Goal: Task Accomplishment & Management: Use online tool/utility

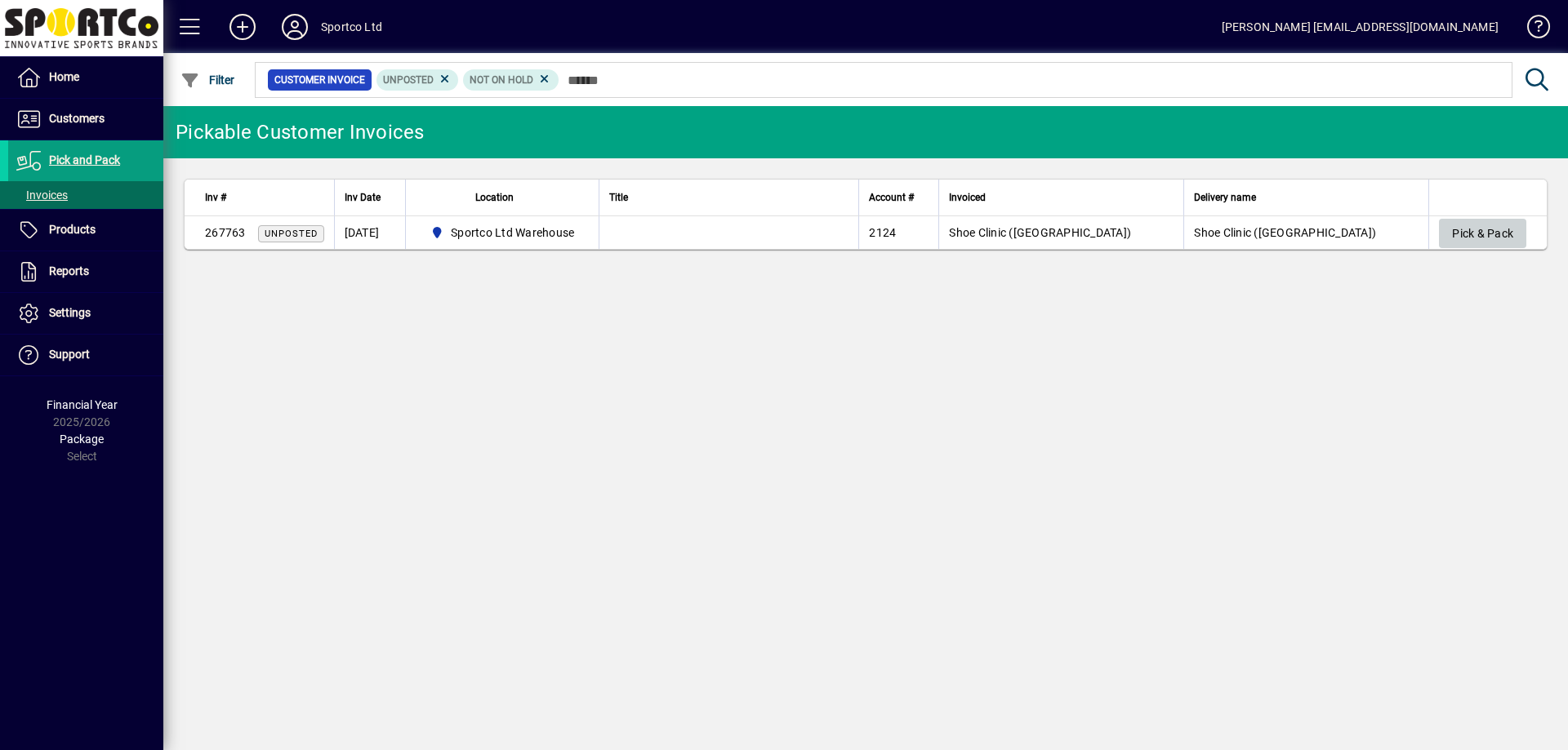
click at [1475, 252] on span "button" at bounding box center [1482, 233] width 88 height 40
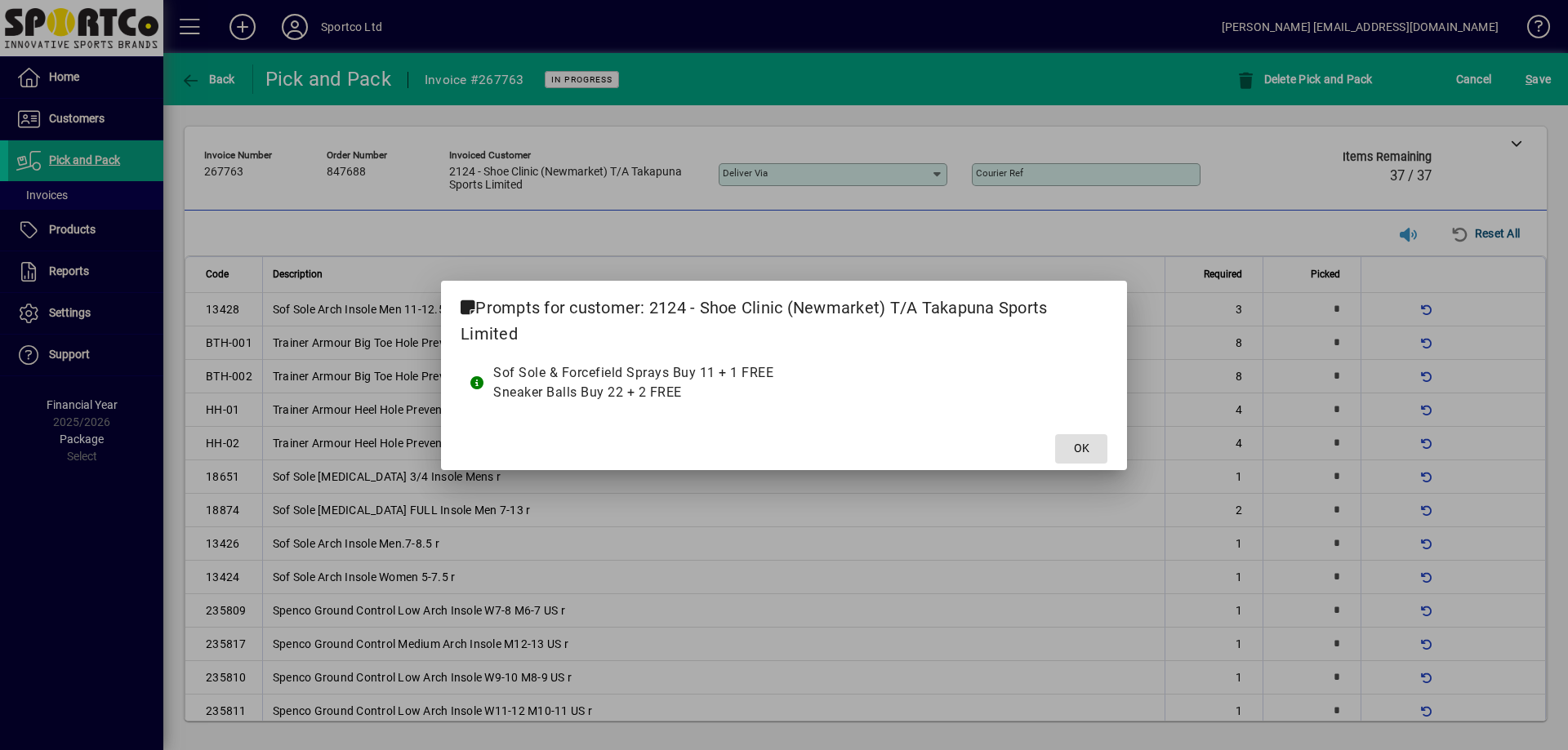
click at [1055, 434] on button "OK" at bounding box center [1081, 449] width 53 height 29
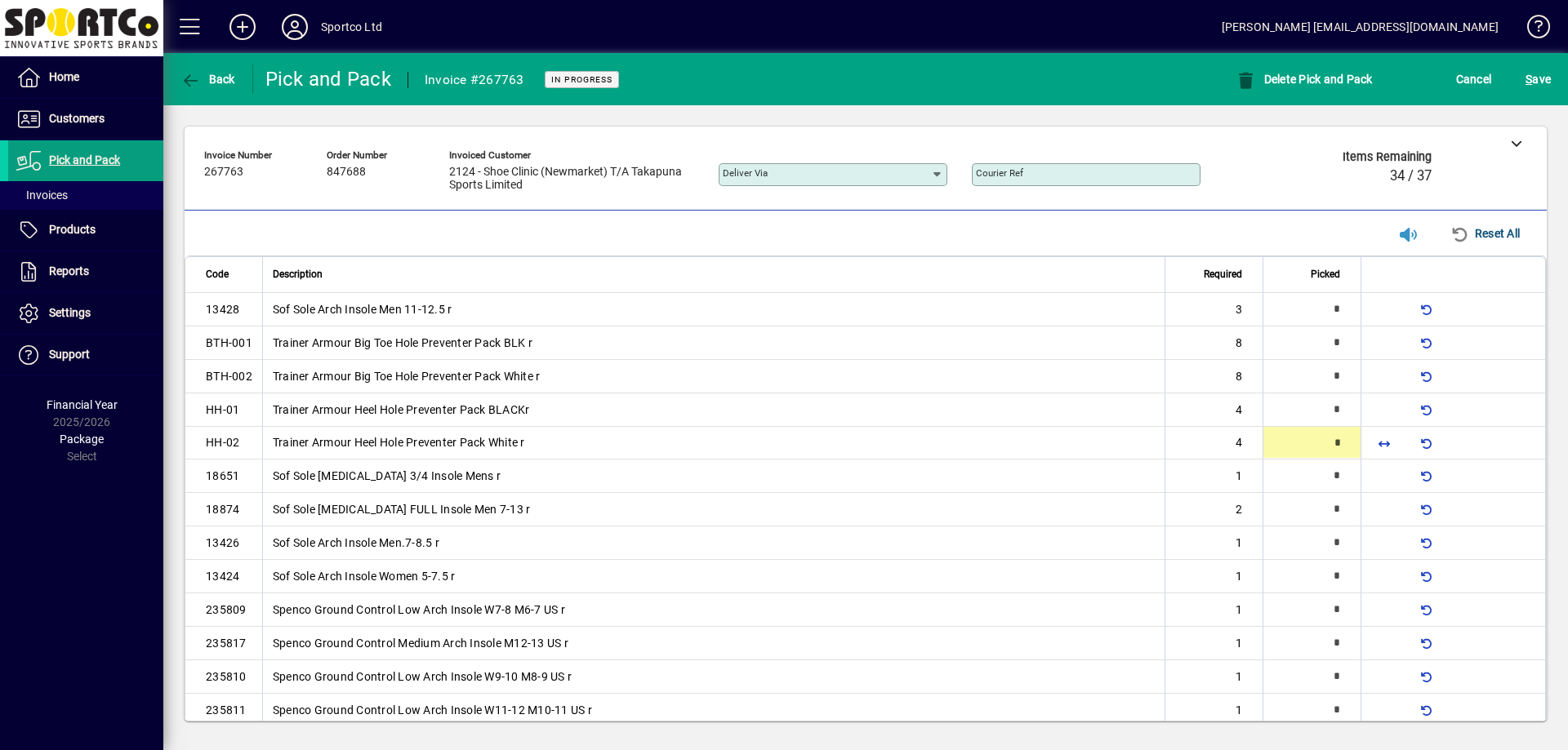
type input "*"
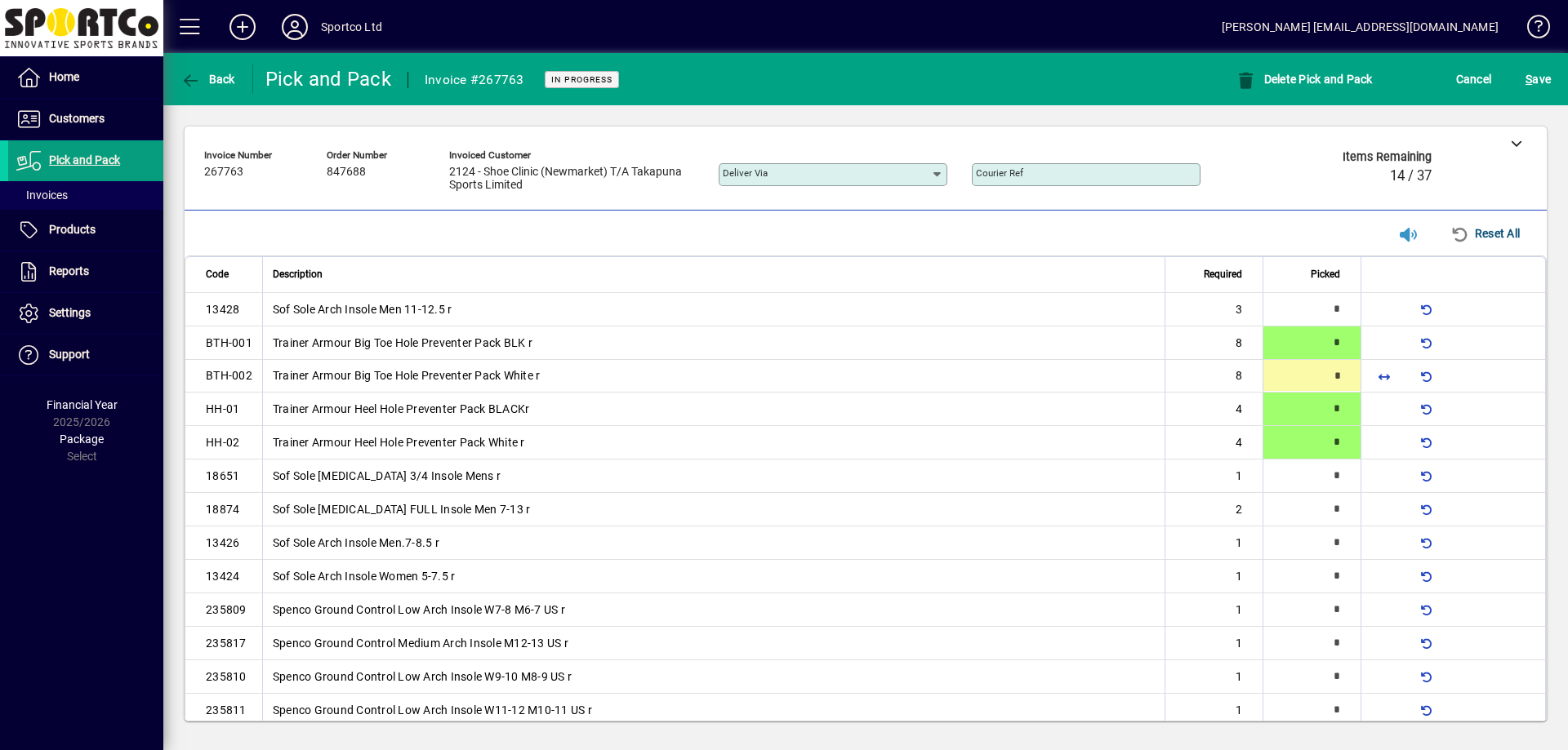
type input "*"
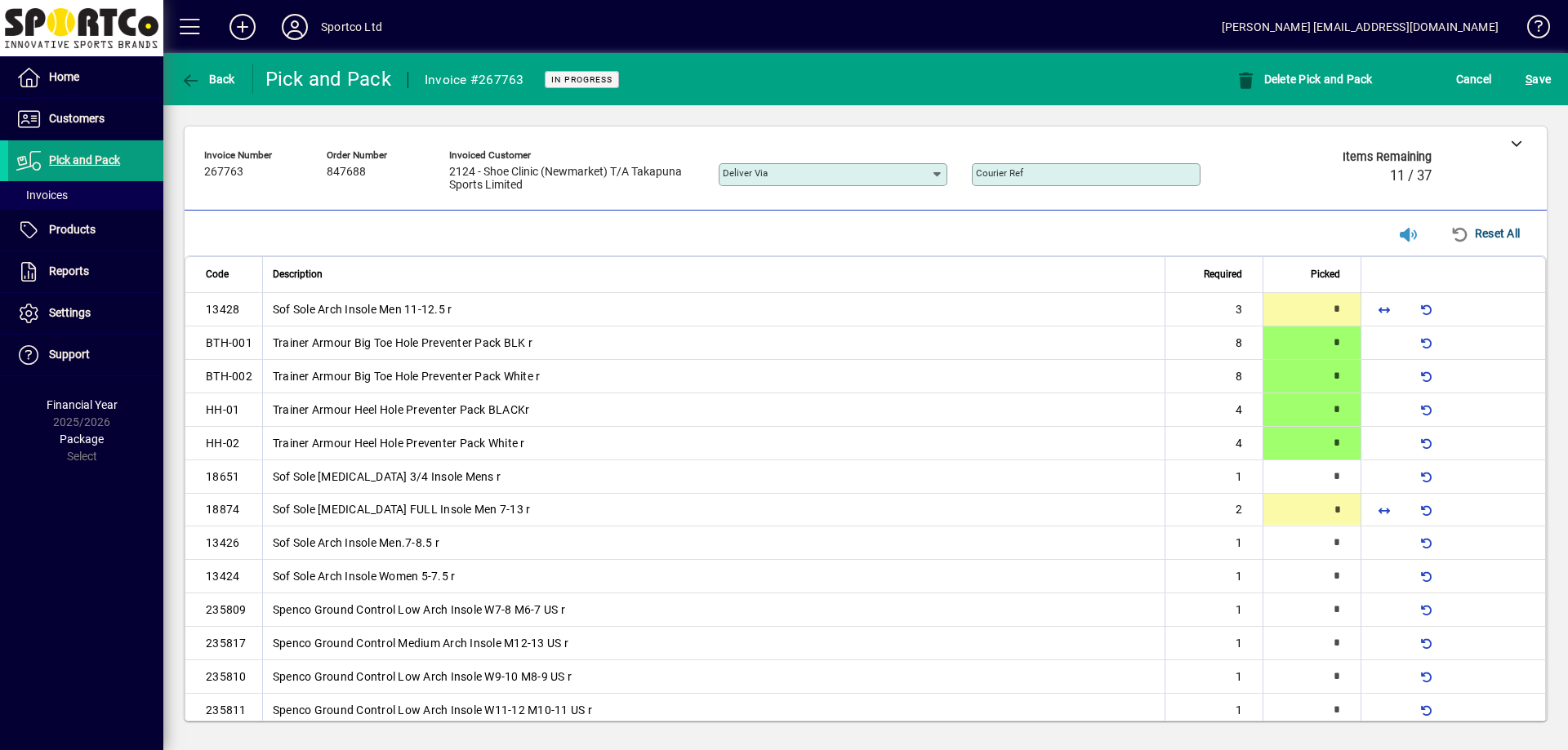
type input "*"
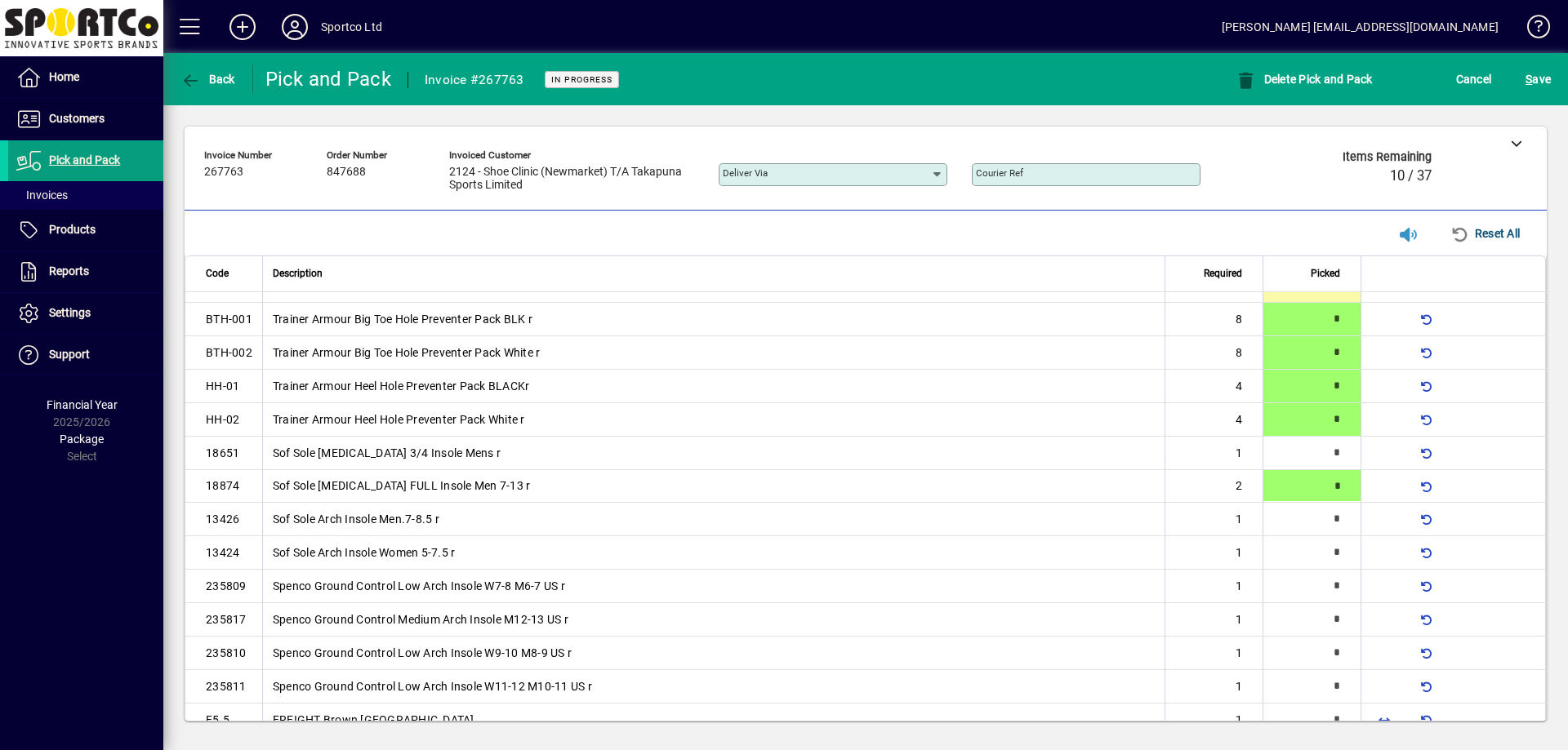
type input "*"
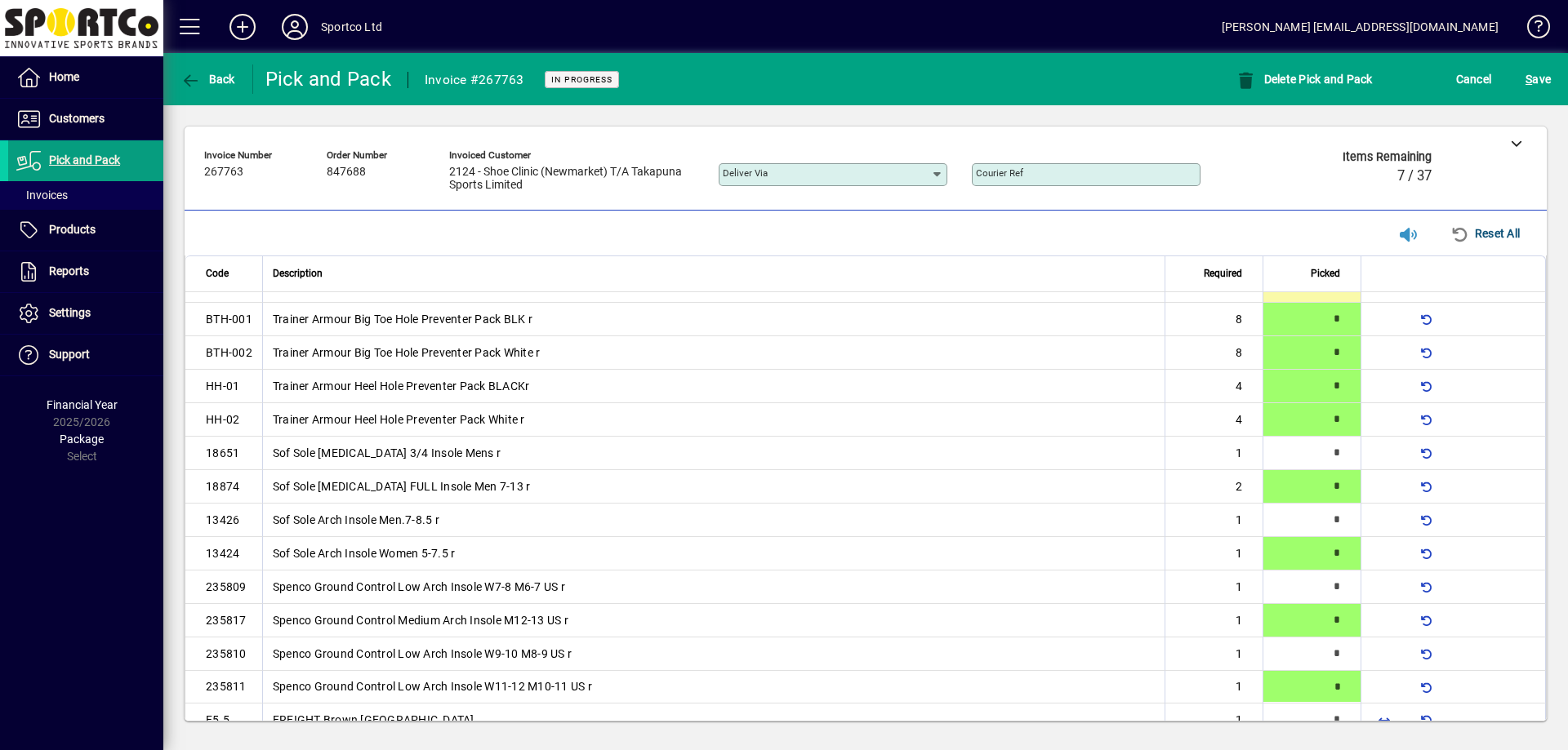
type input "*"
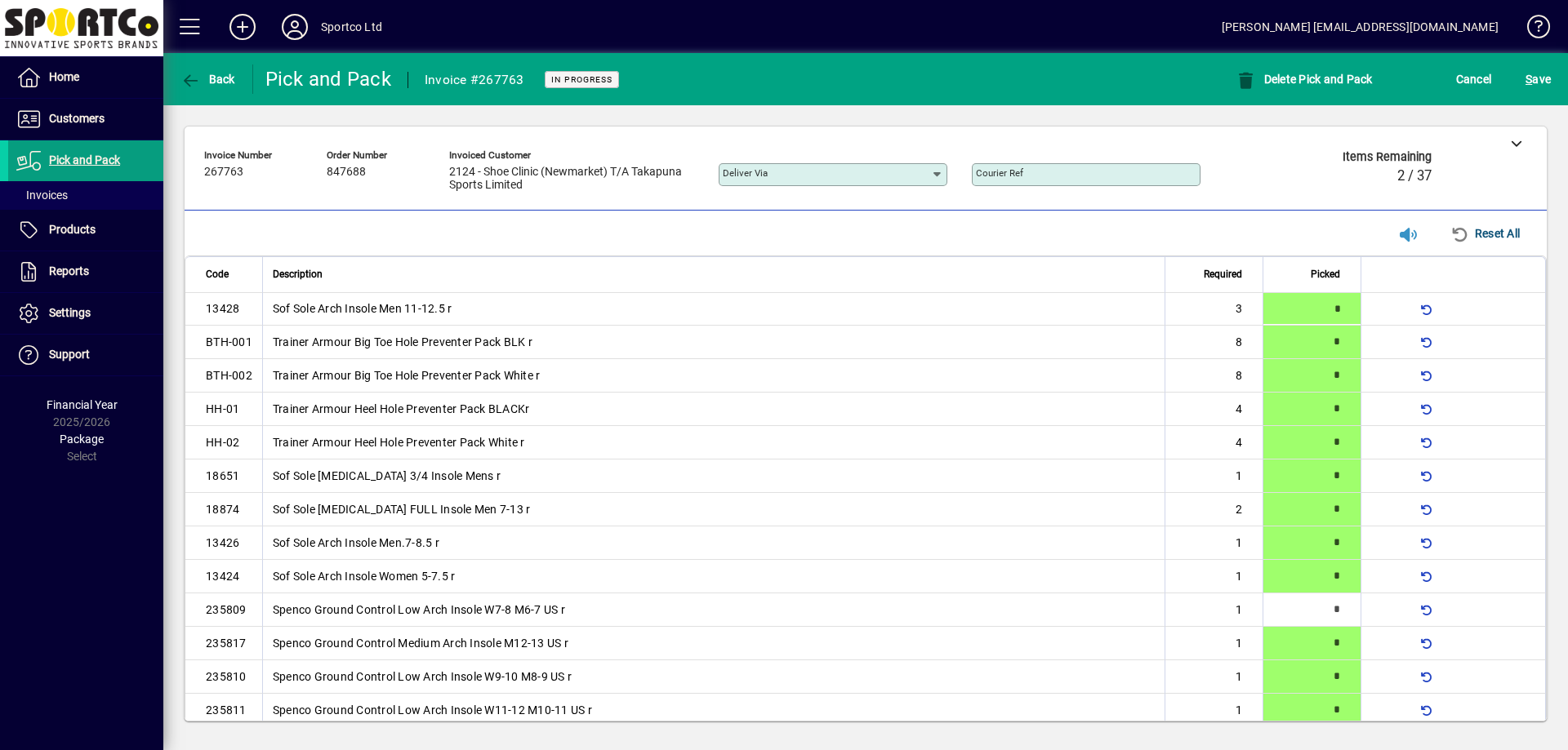
type input "*"
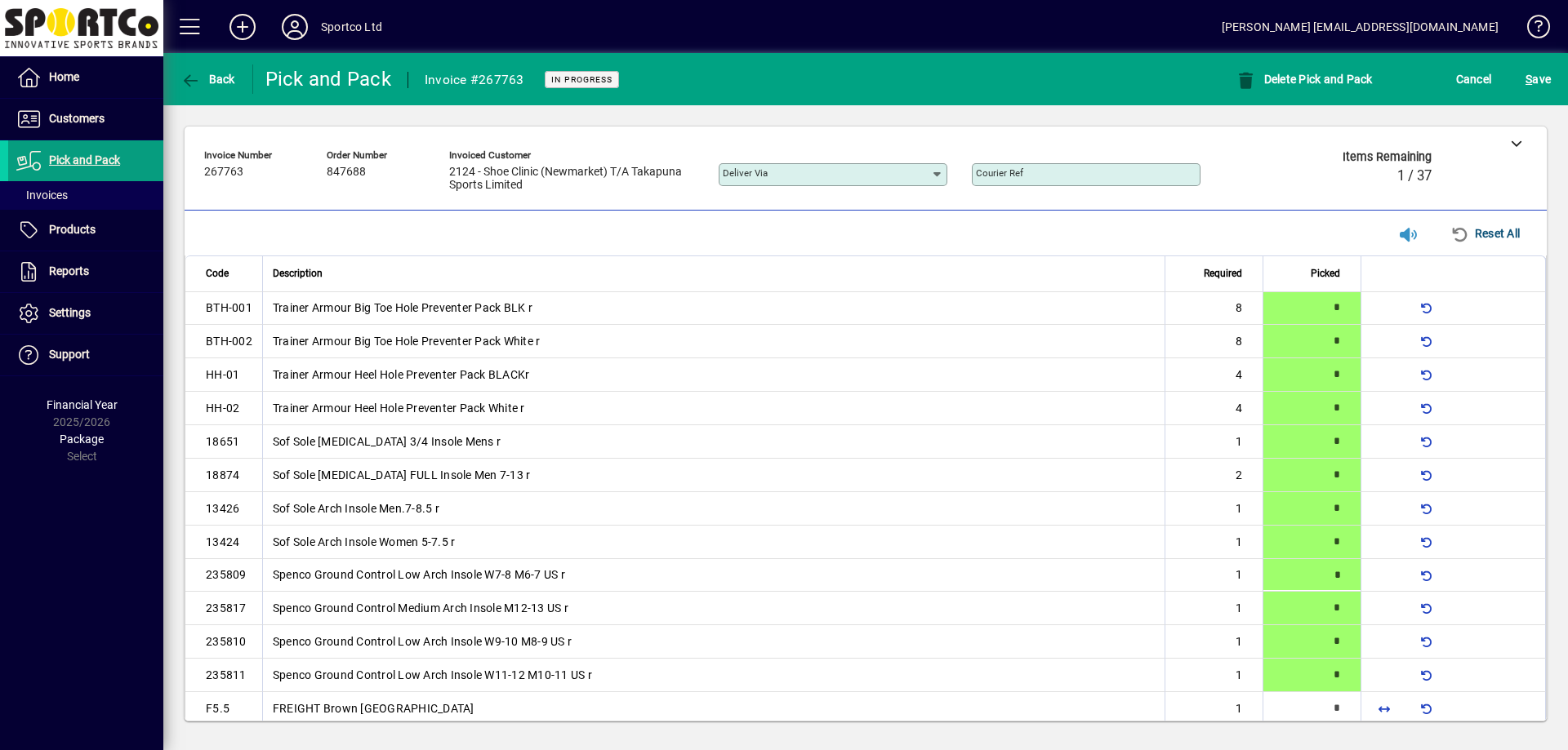
scroll to position [53, 0]
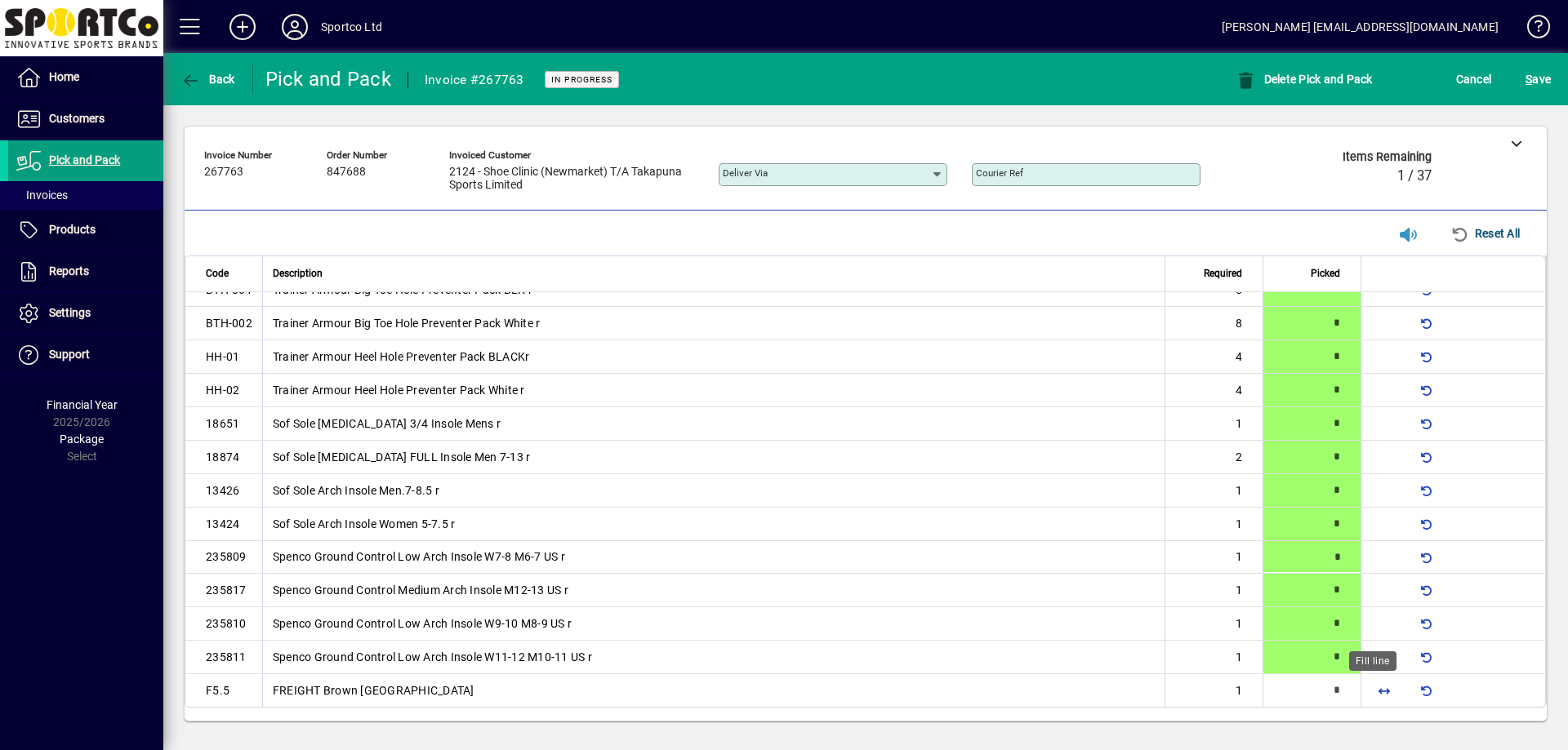
click at [1373, 697] on span "button" at bounding box center [1384, 690] width 40 height 40
type input "*"
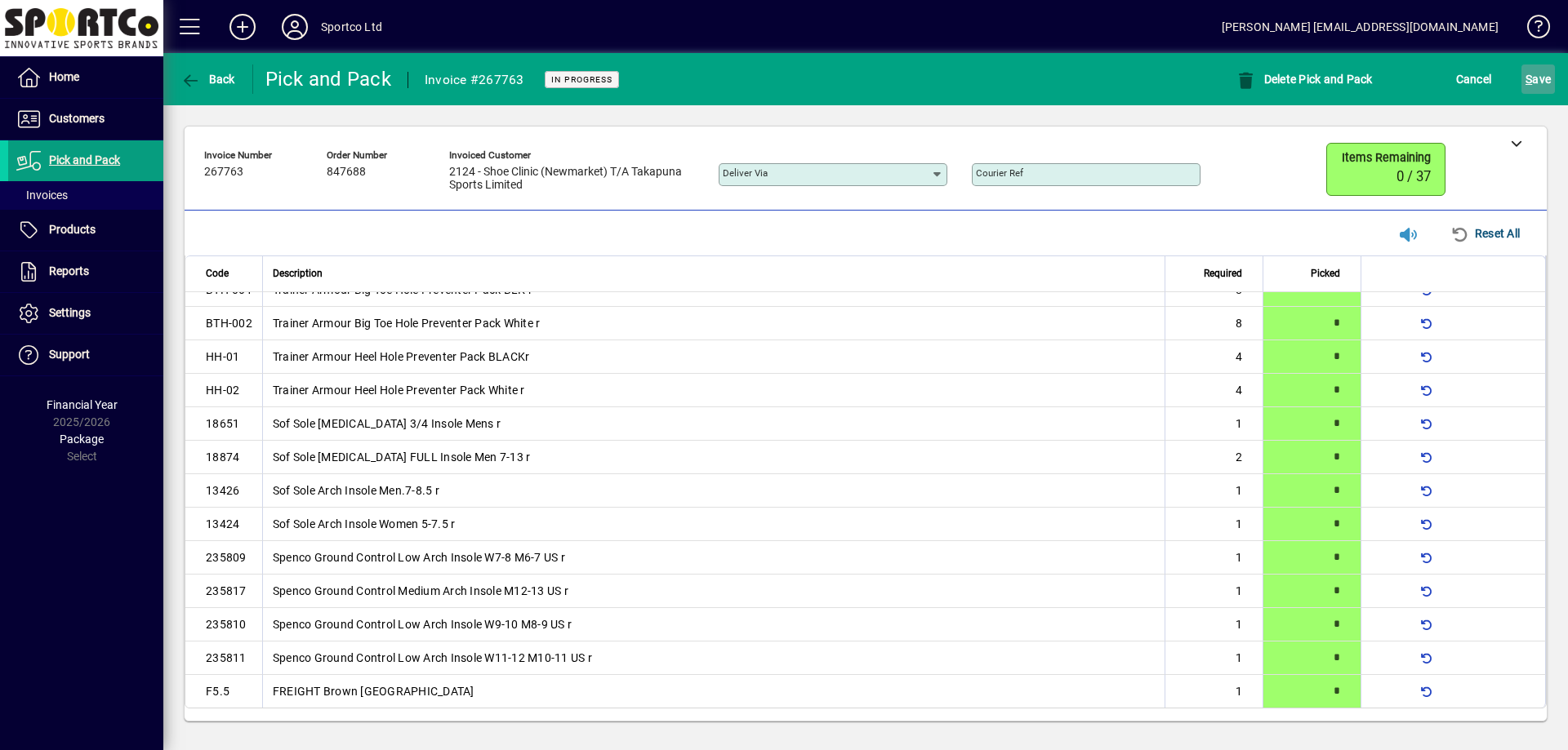
click at [1527, 77] on span "S" at bounding box center [1528, 79] width 6 height 13
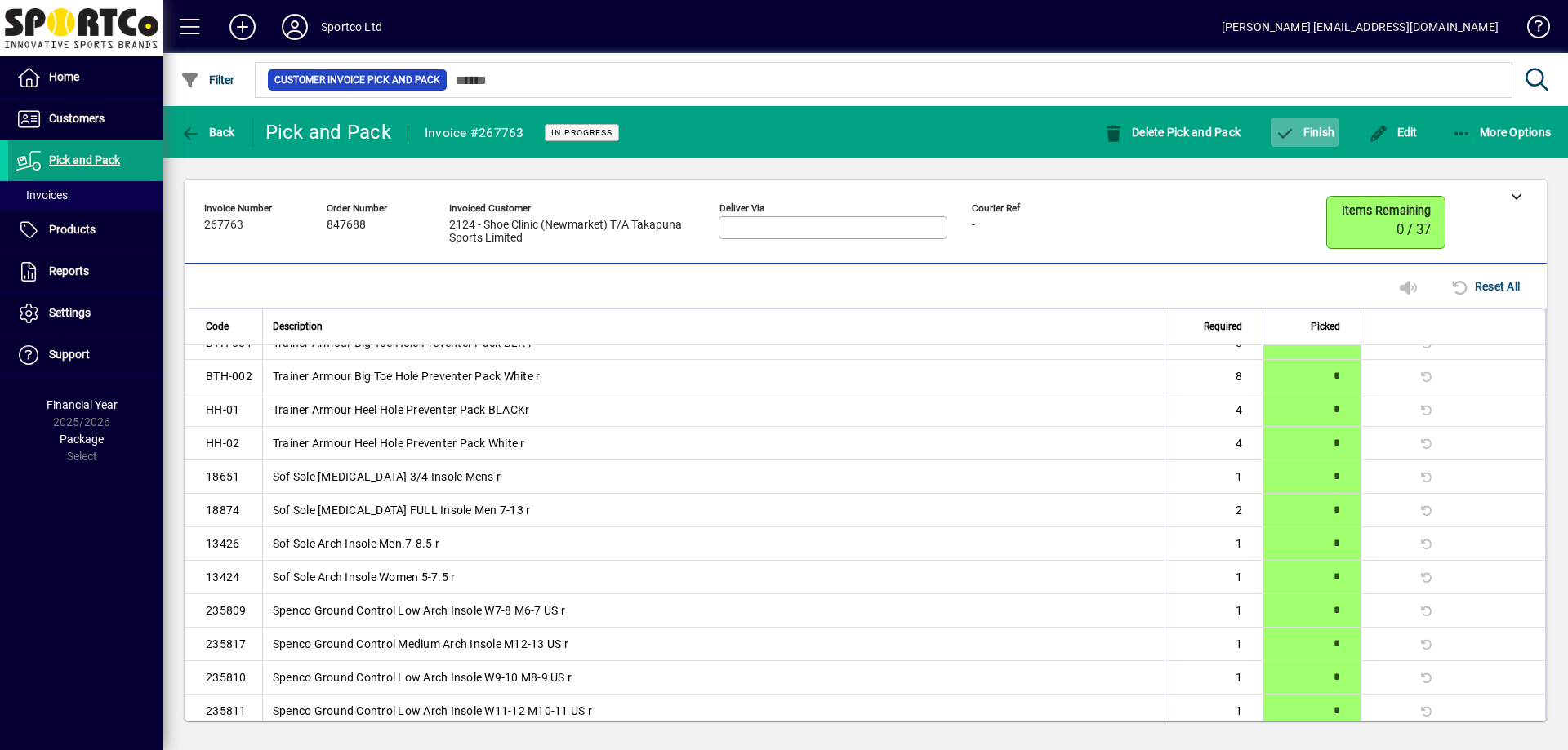
click at [1310, 135] on span "Finish" at bounding box center [1304, 132] width 60 height 13
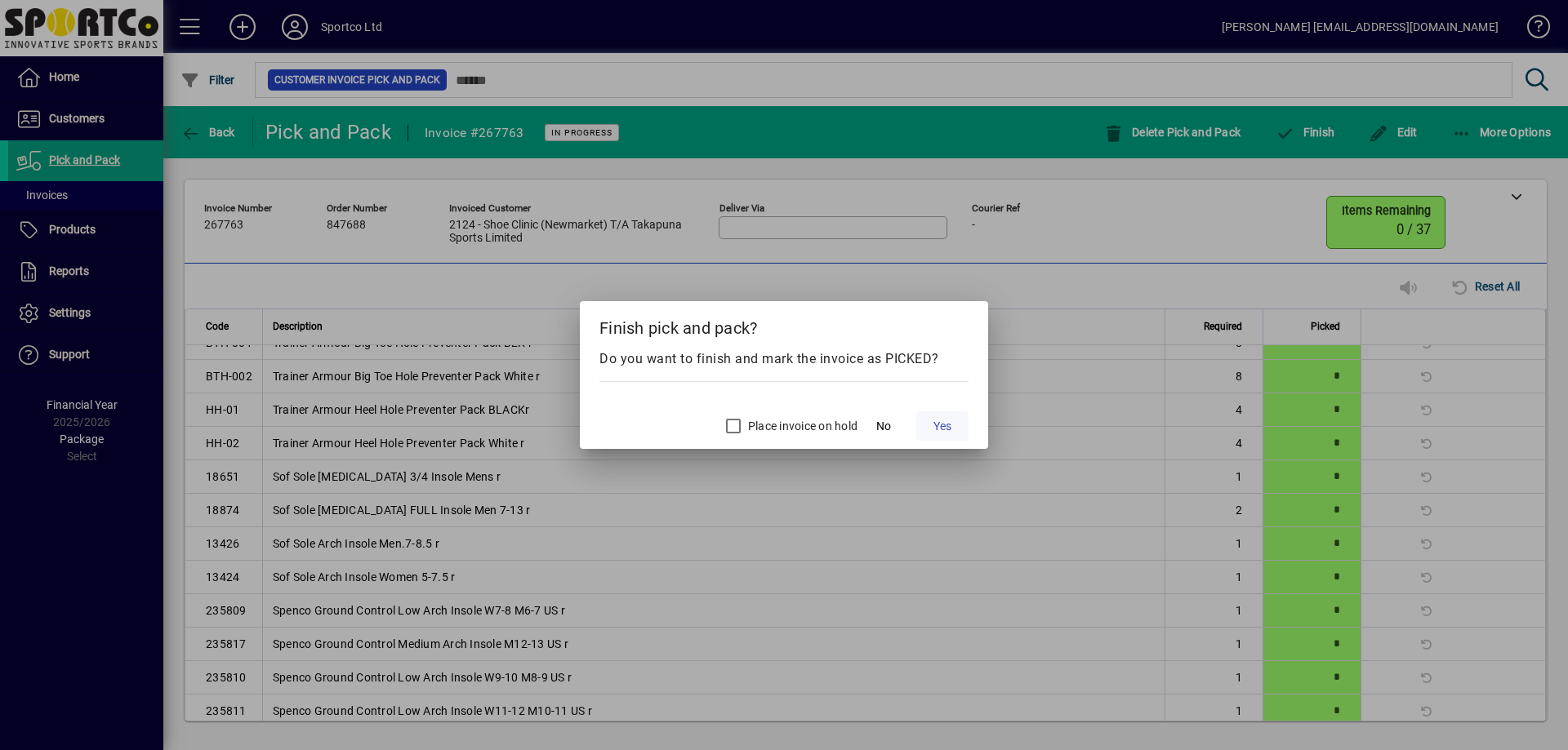
click at [935, 423] on span "Yes" at bounding box center [942, 427] width 18 height 18
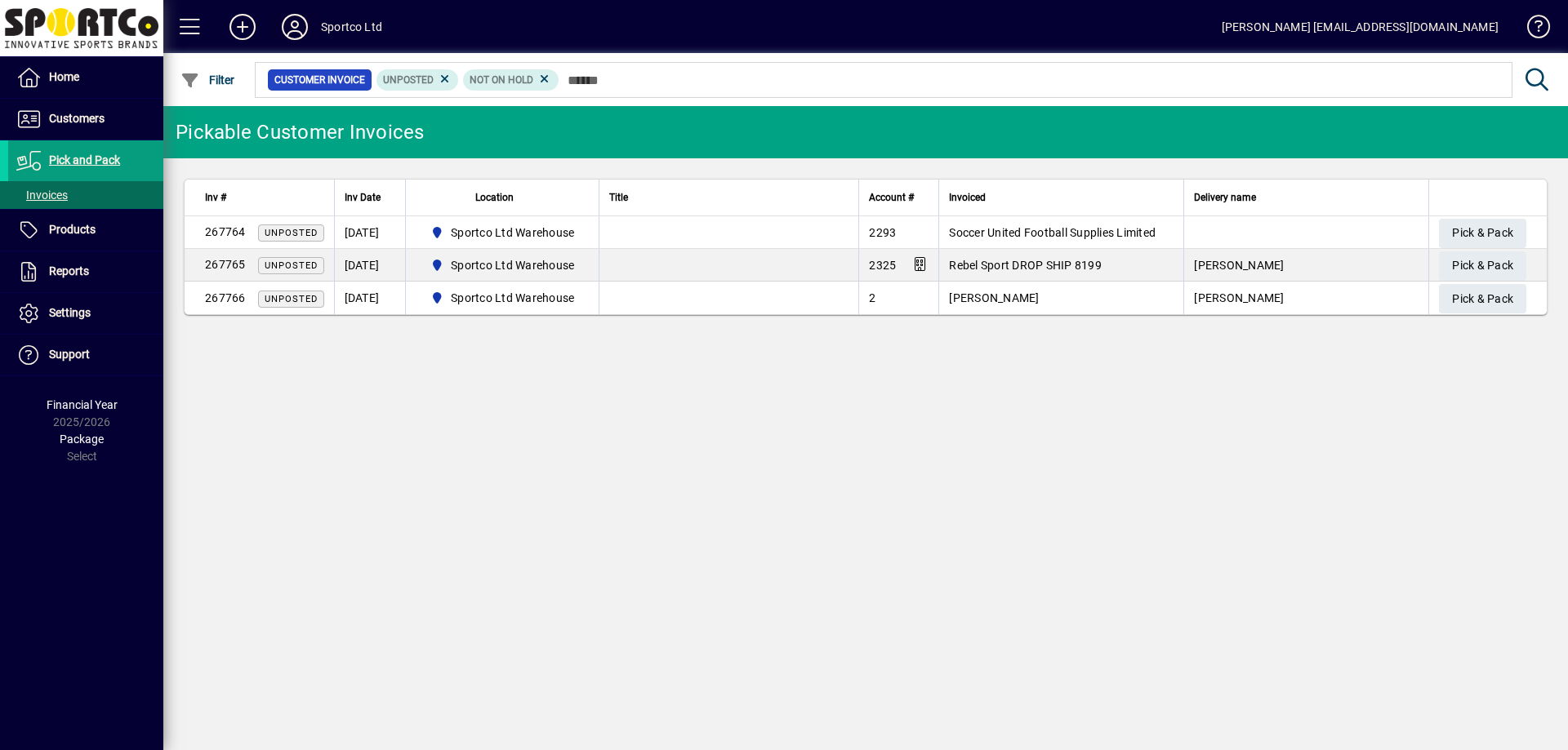
click at [297, 31] on icon at bounding box center [294, 27] width 32 height 26
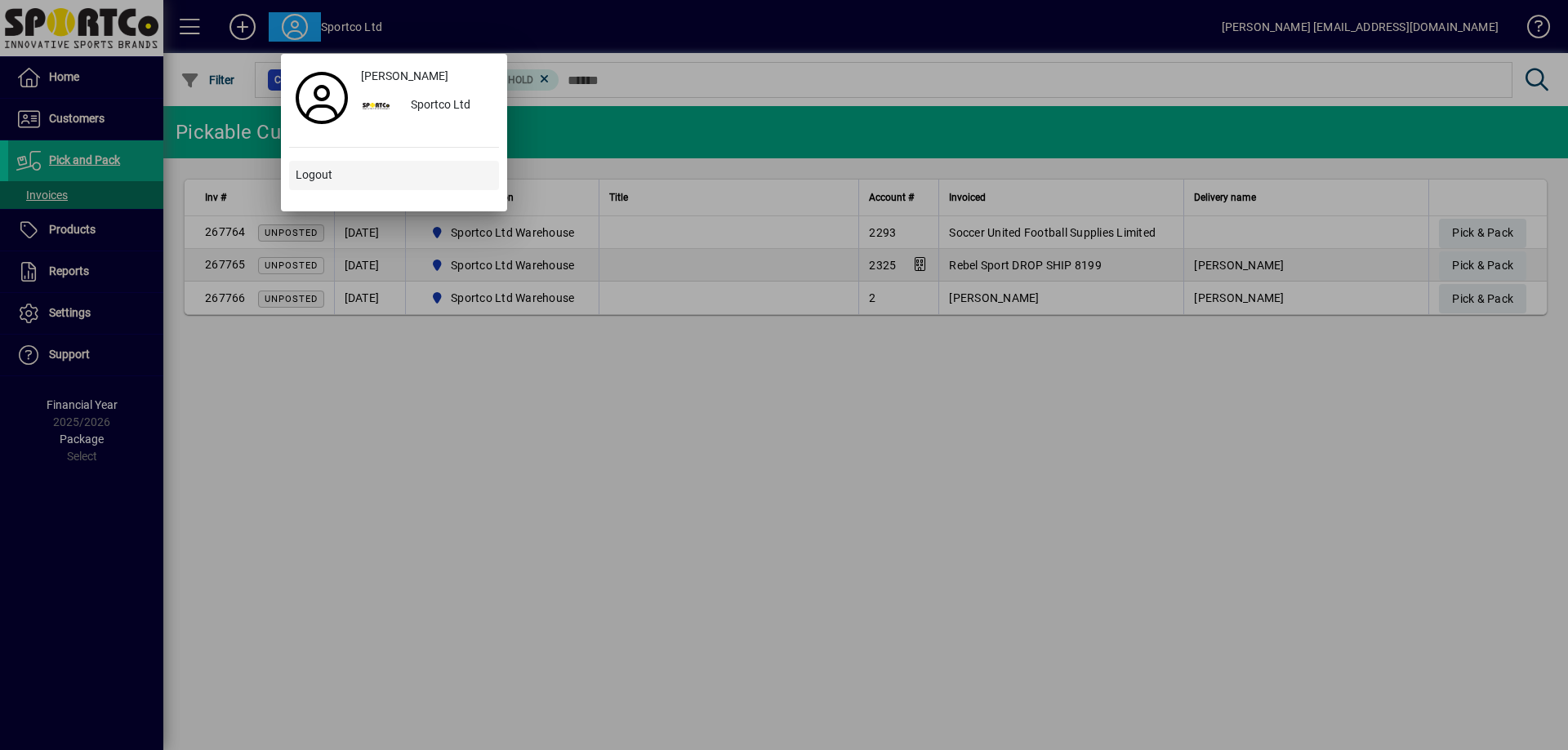
click at [311, 161] on span at bounding box center [395, 175] width 210 height 40
